Goal: Download file/media

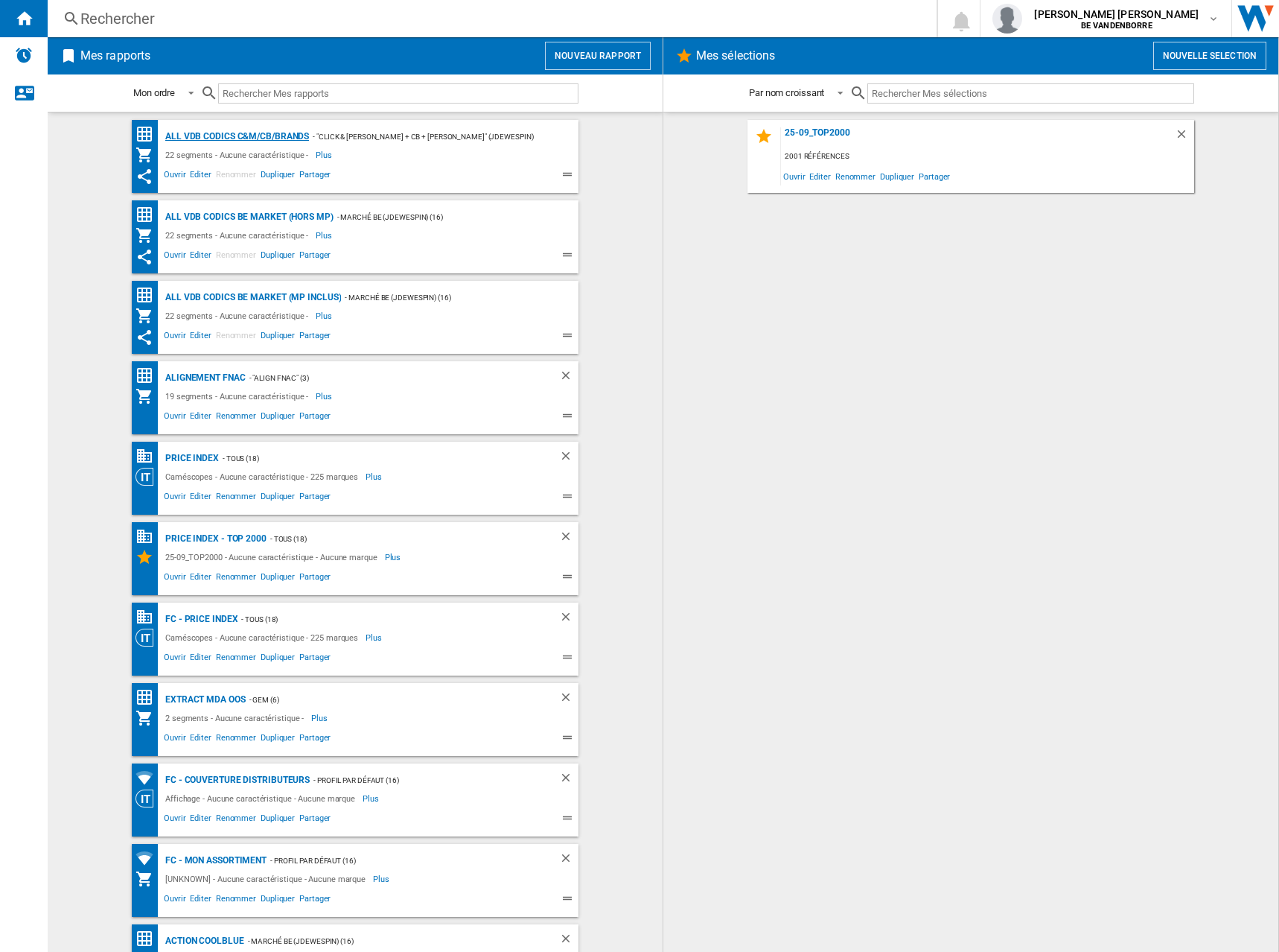
click at [284, 139] on div "ALL VDB CODICS C&M/CB/BRANDS" at bounding box center [235, 137] width 147 height 19
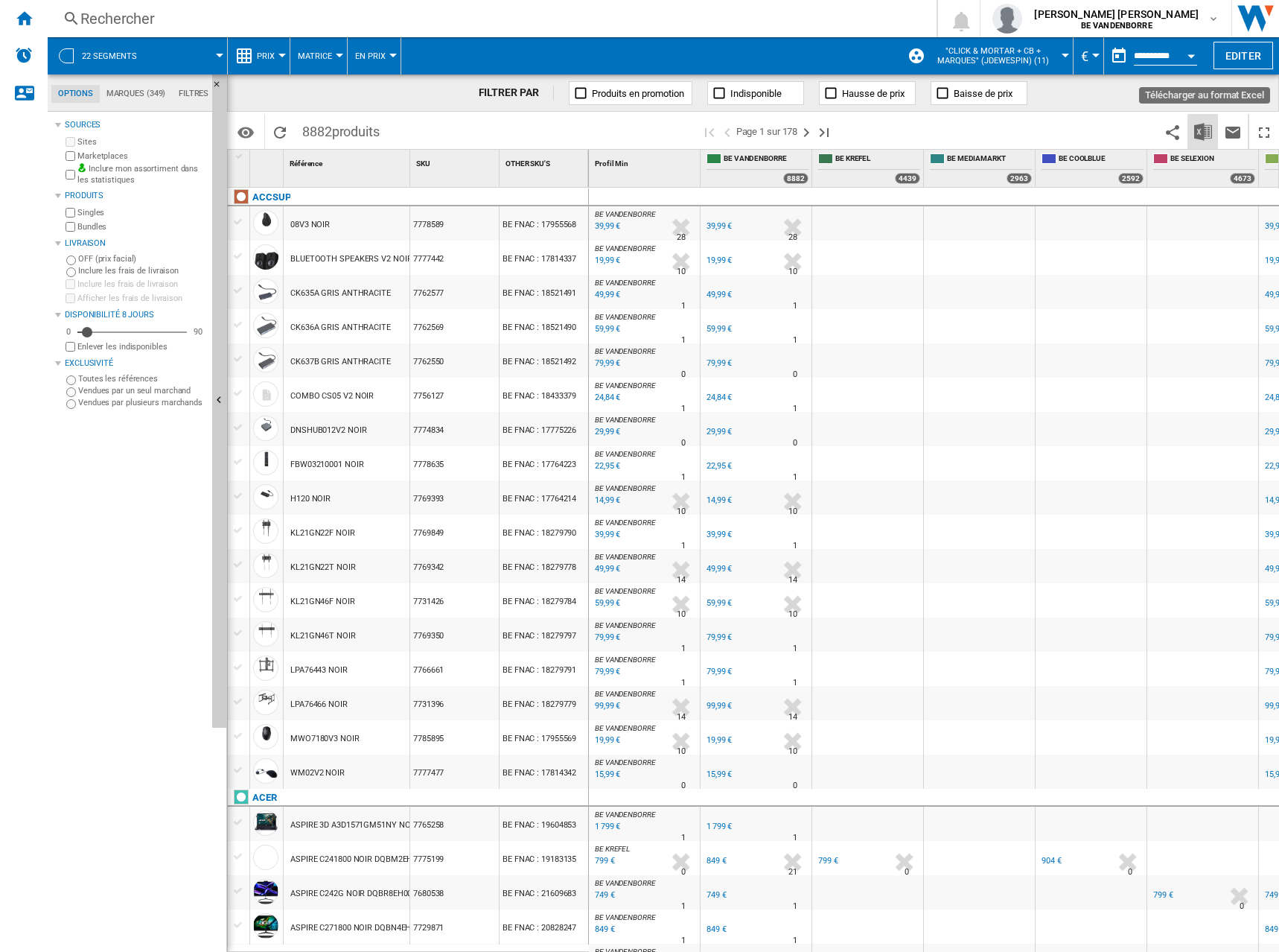
click at [1200, 123] on img "Télécharger au format Excel" at bounding box center [1203, 131] width 18 height 18
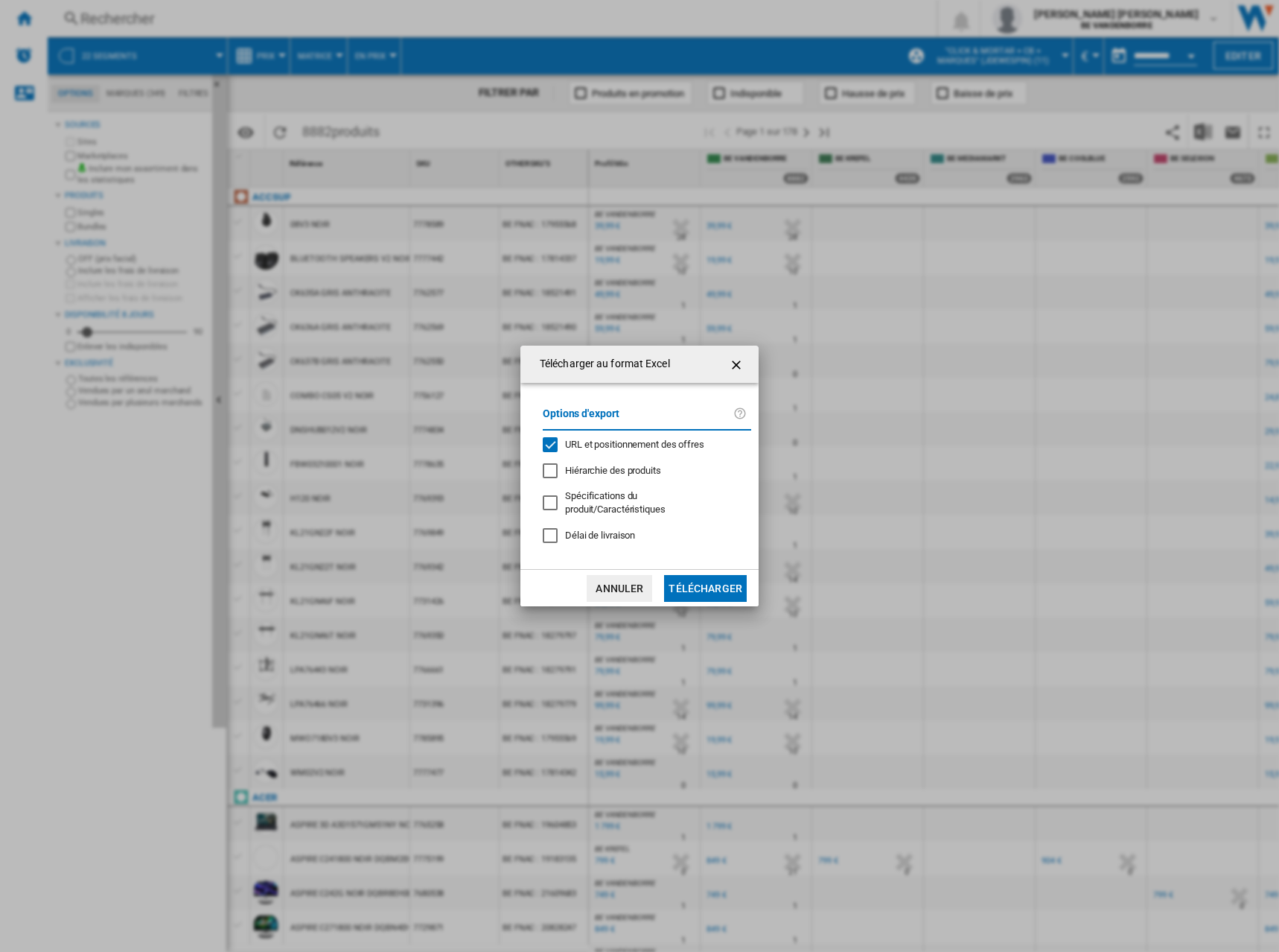
click at [567, 430] on md-divider at bounding box center [647, 429] width 209 height 2
click at [571, 445] on span "URL et positionnement des offres" at bounding box center [635, 444] width 139 height 11
click at [696, 583] on button "Télécharger" at bounding box center [706, 588] width 83 height 27
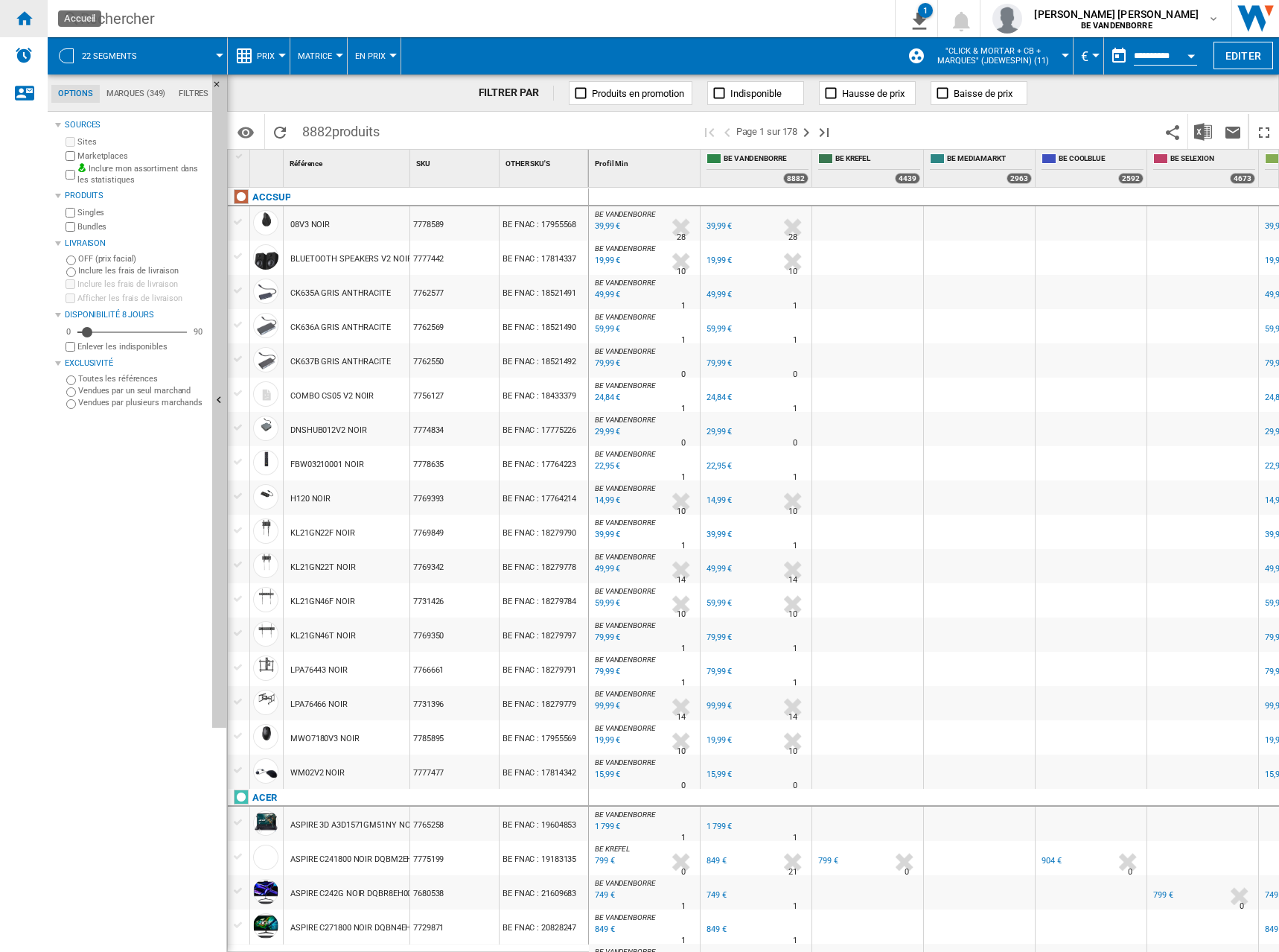
click at [20, 19] on ng-md-icon "Accueil" at bounding box center [24, 18] width 18 height 18
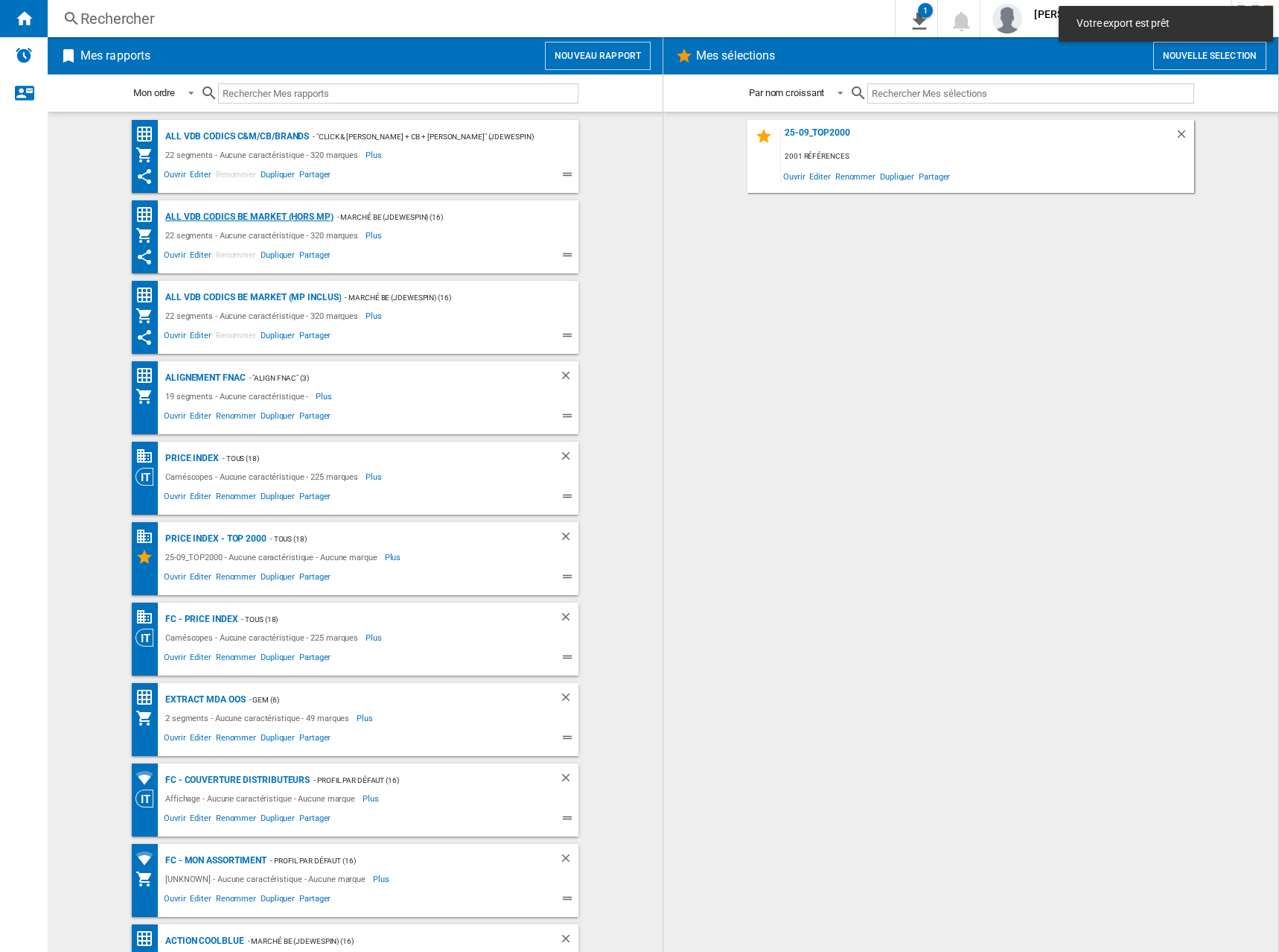
click at [254, 211] on div "ALL VDB CODICS BE MARKET (hors MP)" at bounding box center [247, 217] width 172 height 19
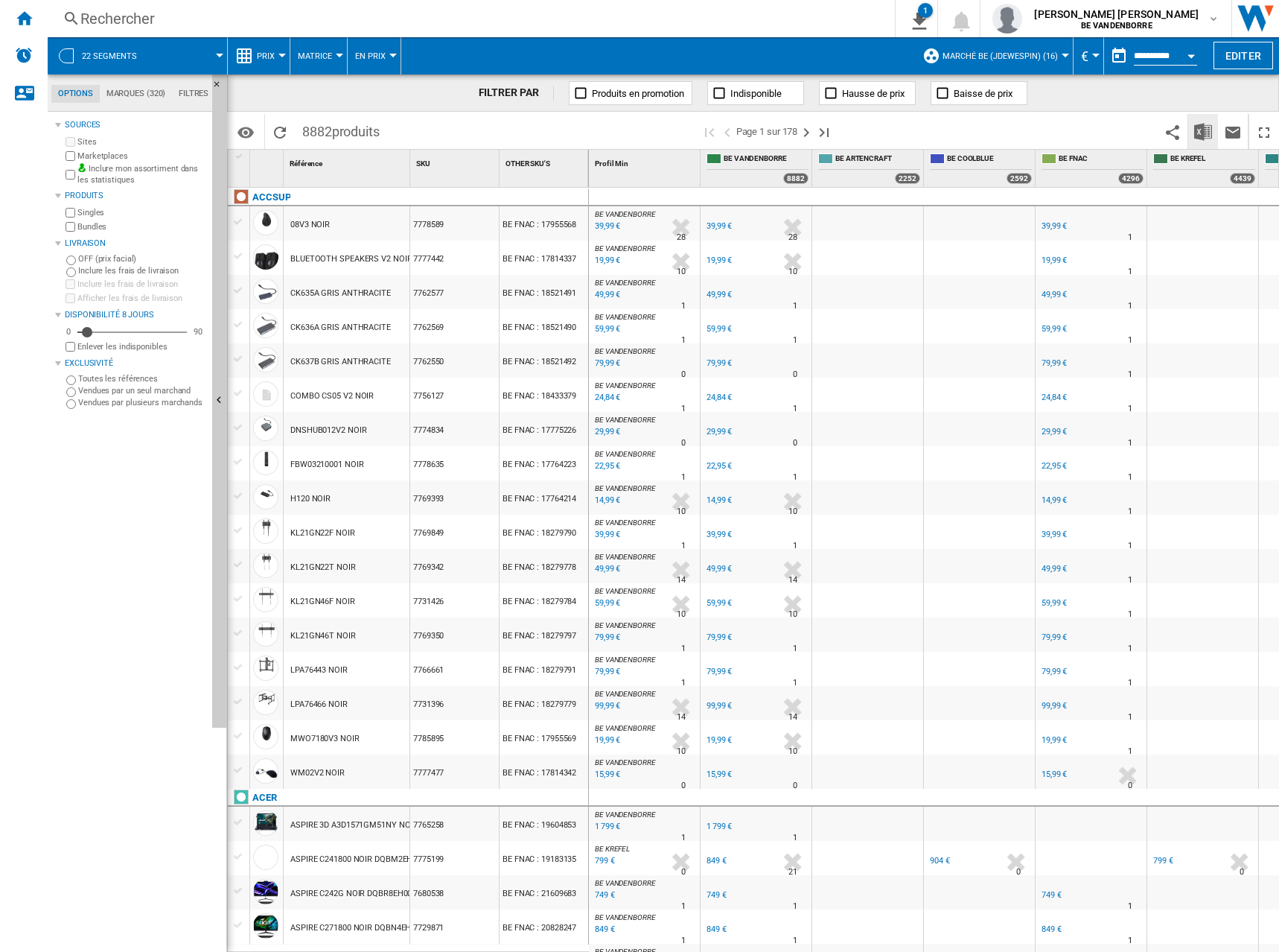
click at [1196, 134] on img "Télécharger au format Excel" at bounding box center [1203, 131] width 18 height 18
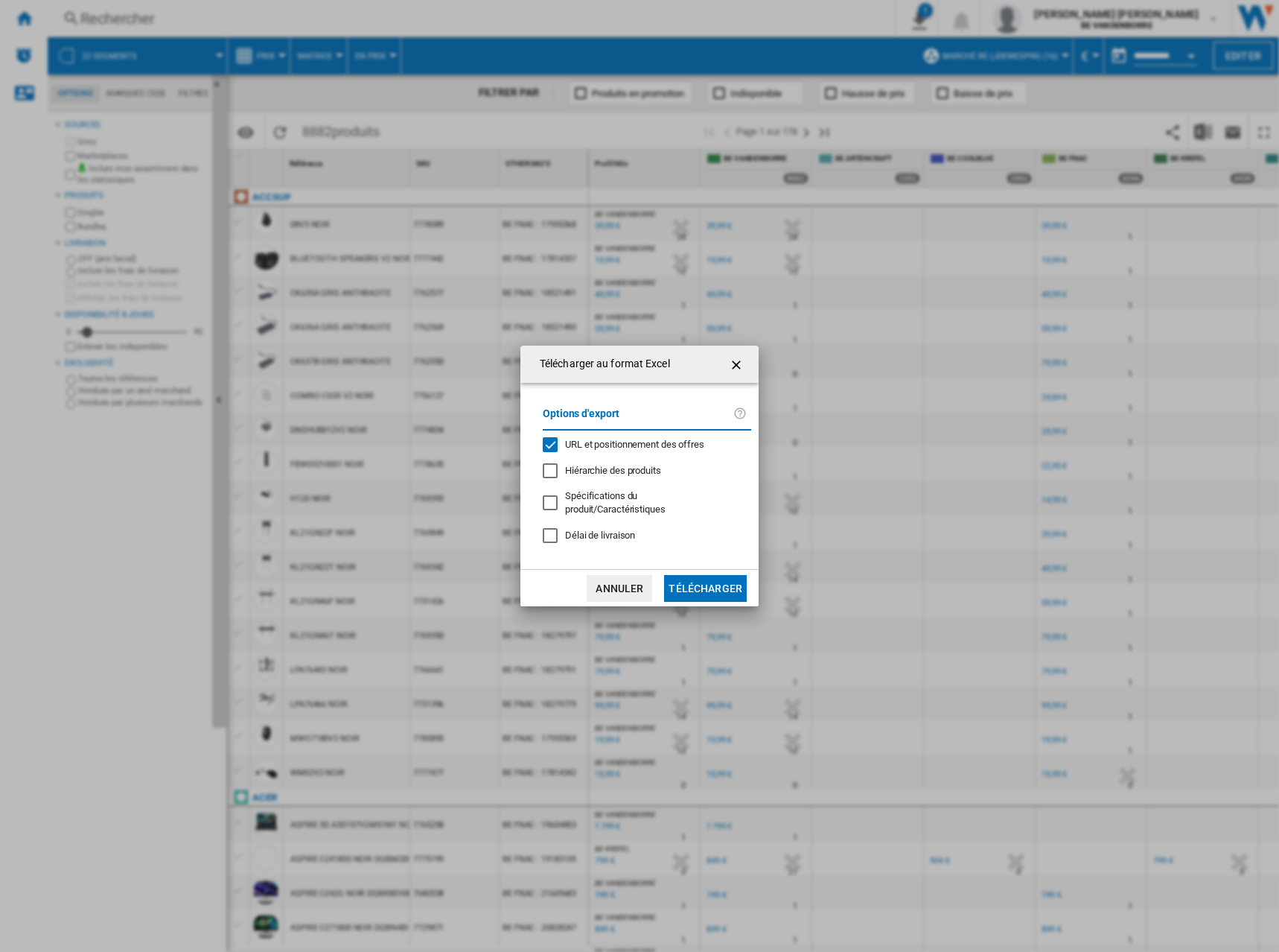
click at [623, 459] on div "Options d'export URL et positionnement des offres Hiérarchie des produits Spéci…" at bounding box center [647, 475] width 223 height 156
click at [619, 450] on span "URL et positionnement des offres" at bounding box center [635, 444] width 139 height 11
click at [691, 575] on button "Télécharger" at bounding box center [706, 588] width 83 height 27
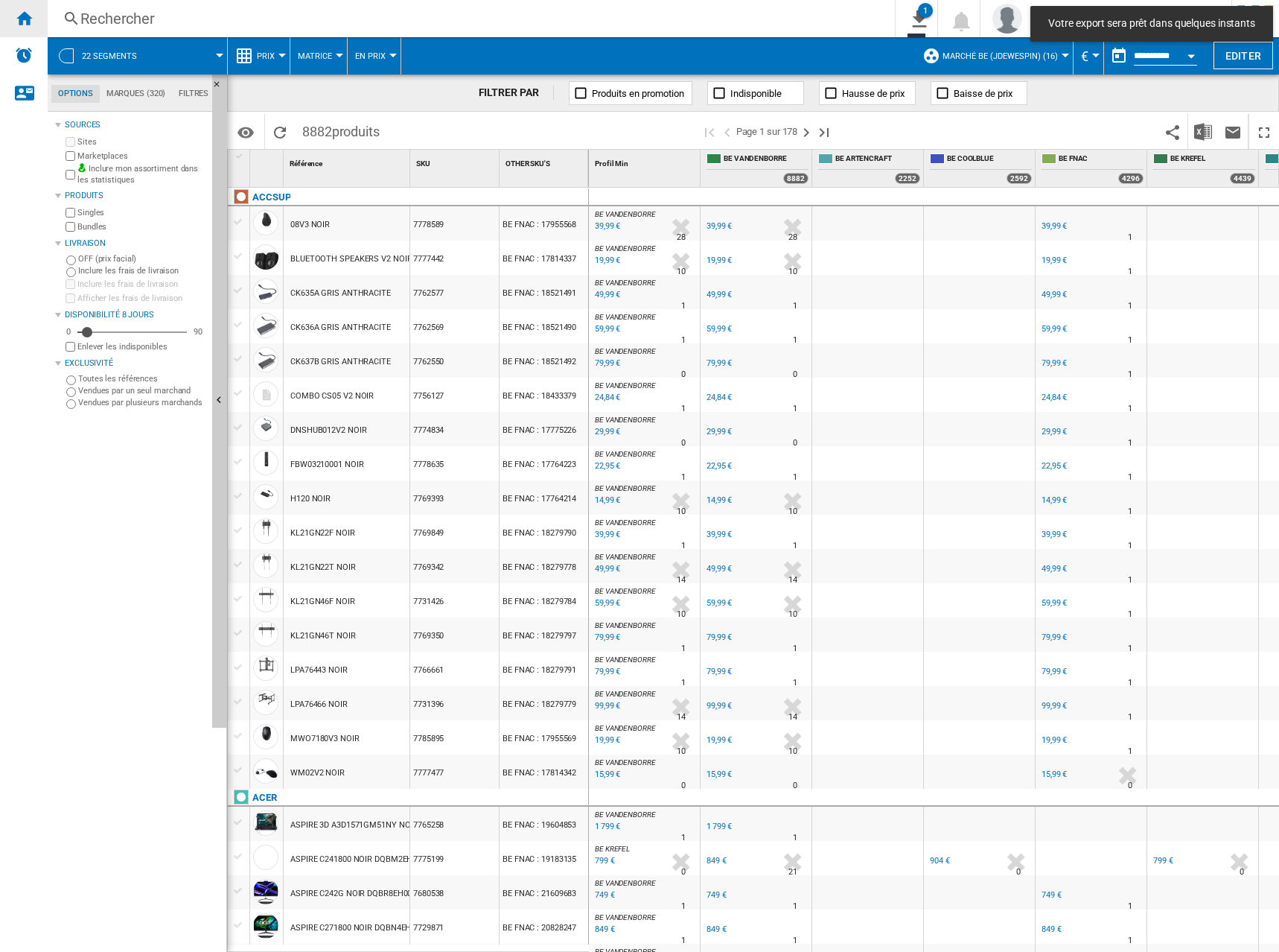
click at [25, 22] on ng-md-icon "Accueil" at bounding box center [24, 18] width 18 height 18
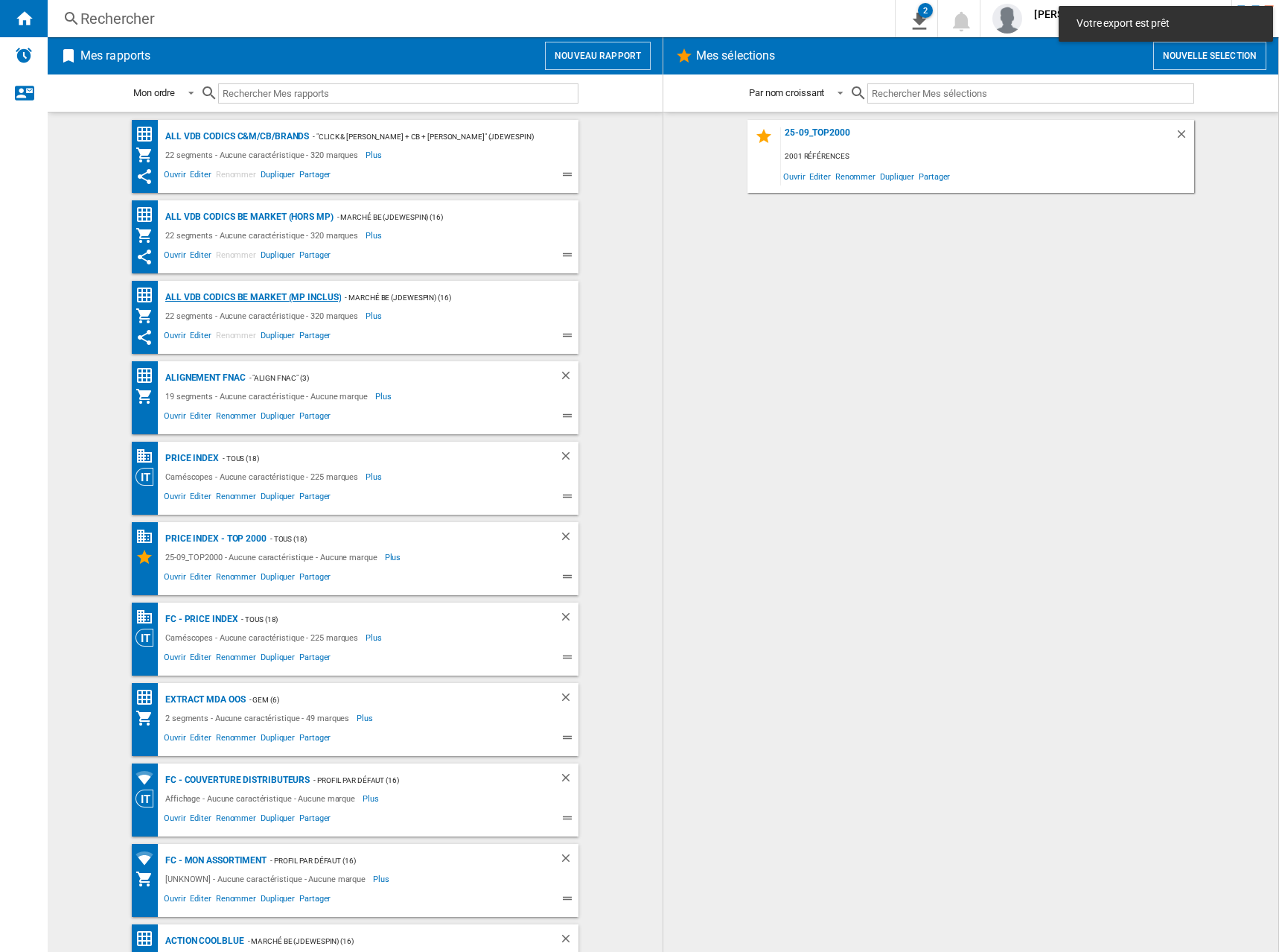
click at [278, 295] on div "ALL VDB CODICS BE MARKET (MP inclus)" at bounding box center [251, 298] width 179 height 19
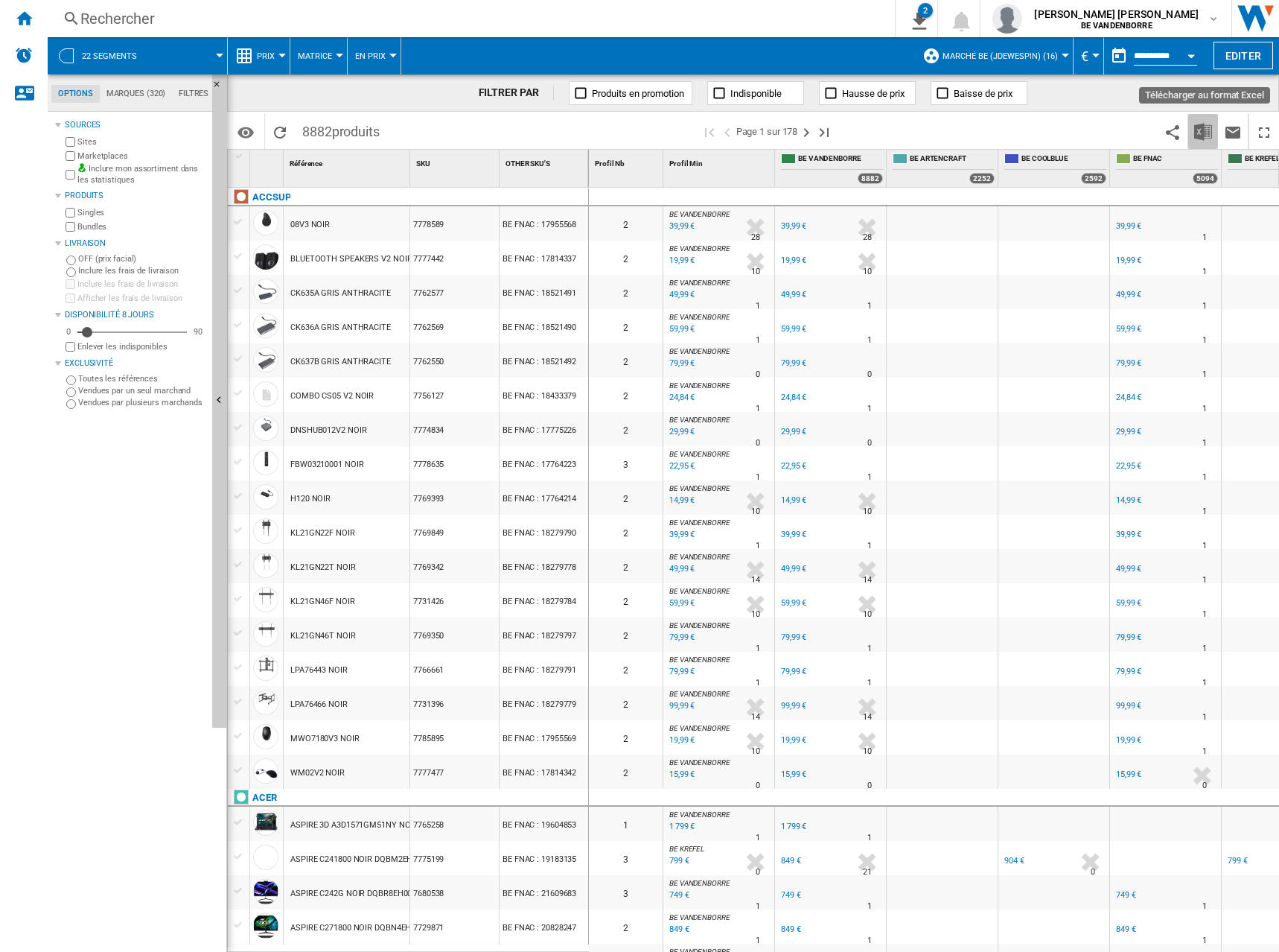
click at [1201, 134] on img "Télécharger au format Excel" at bounding box center [1203, 131] width 18 height 18
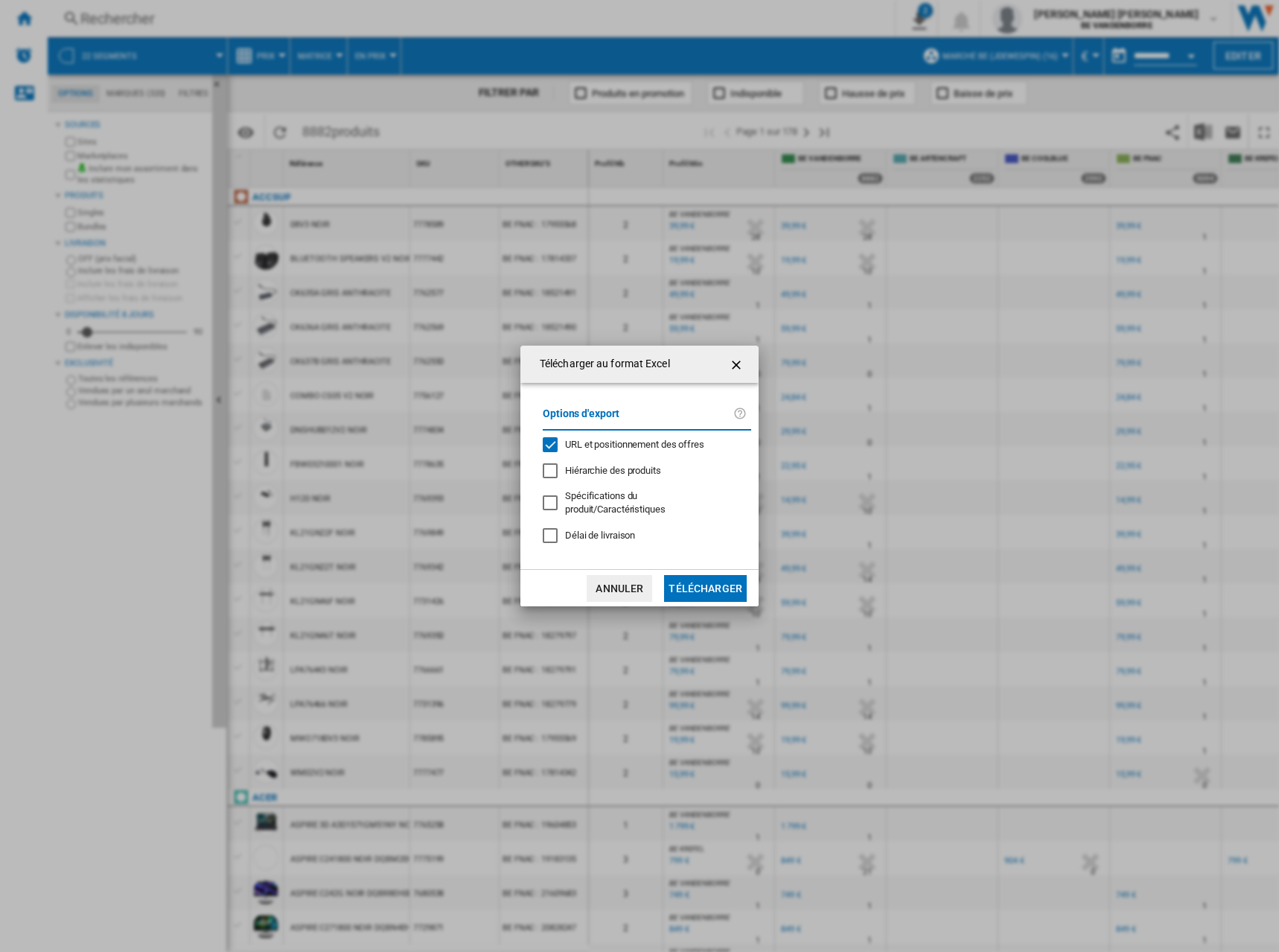
click at [570, 450] on span "URL et positionnement des offres" at bounding box center [635, 444] width 139 height 11
click at [687, 582] on button "Télécharger" at bounding box center [706, 588] width 83 height 27
